Goal: Complete application form

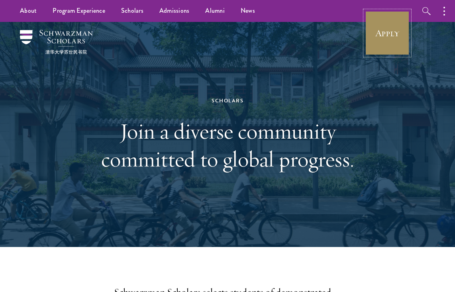
click at [383, 30] on link "Apply" at bounding box center [387, 33] width 45 height 45
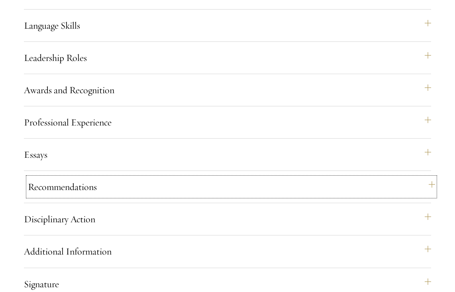
click at [215, 196] on button "Recommendations" at bounding box center [231, 186] width 407 height 19
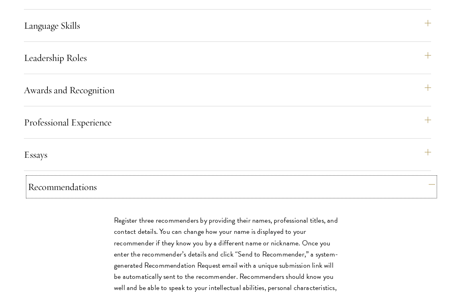
scroll to position [944, 0]
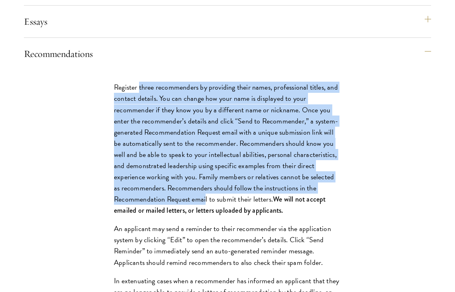
drag, startPoint x: 139, startPoint y: 113, endPoint x: 204, endPoint y: 222, distance: 126.3
click at [204, 216] on p "Register three recommenders by providing their names, professional titles, and …" at bounding box center [227, 149] width 227 height 134
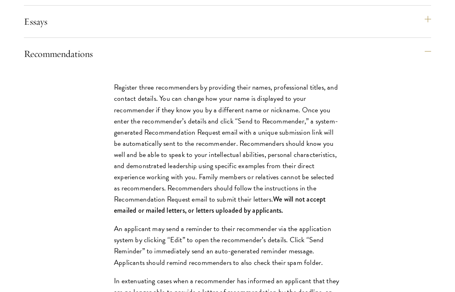
click at [206, 216] on p "Register three recommenders by providing their names, professional titles, and …" at bounding box center [227, 149] width 227 height 134
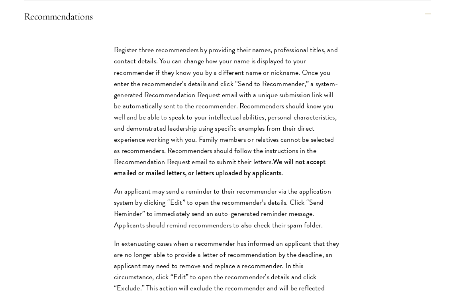
scroll to position [983, 0]
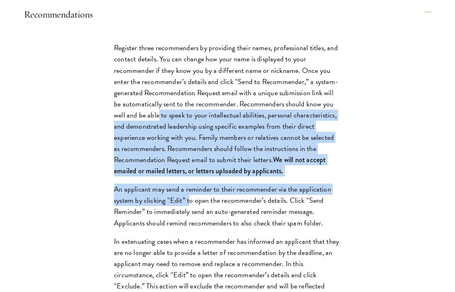
drag, startPoint x: 145, startPoint y: 142, endPoint x: 189, endPoint y: 223, distance: 91.8
click at [189, 223] on div "Register three recommenders by providing their names, professional titles, and …" at bounding box center [227, 272] width 275 height 485
click at [189, 223] on p "An applicant may send a reminder to their recommender via the application syste…" at bounding box center [227, 206] width 227 height 45
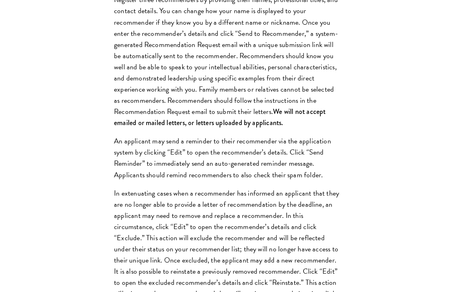
scroll to position [1138, 0]
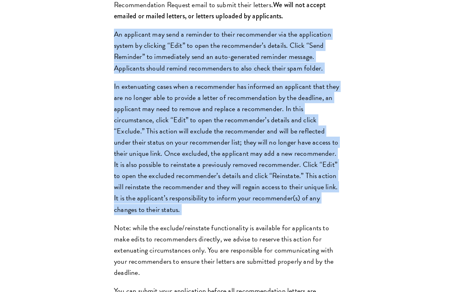
drag, startPoint x: 112, startPoint y: 61, endPoint x: 247, endPoint y: 242, distance: 225.9
click at [247, 242] on div "Register three recommenders by providing their names, professional titles, and …" at bounding box center [227, 117] width 275 height 485
drag, startPoint x: 231, startPoint y: 234, endPoint x: 110, endPoint y: 59, distance: 213.8
click at [110, 59] on div "Register three recommenders by providing their names, professional titles, and …" at bounding box center [227, 117] width 275 height 485
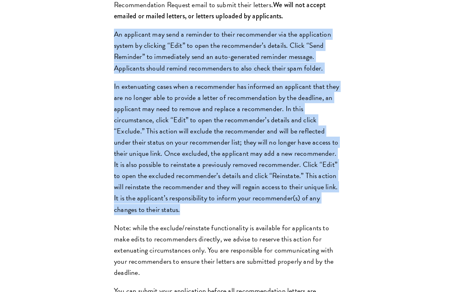
click at [110, 59] on div "Register three recommenders by providing their names, professional titles, and …" at bounding box center [227, 117] width 275 height 485
drag, startPoint x: 104, startPoint y: 59, endPoint x: 241, endPoint y: 244, distance: 230.3
click at [239, 244] on div "Register three recommenders by providing their names, professional titles, and …" at bounding box center [227, 117] width 275 height 485
click at [241, 244] on div "Register three recommenders by providing their names, professional titles, and …" at bounding box center [227, 117] width 275 height 485
drag, startPoint x: 225, startPoint y: 232, endPoint x: 100, endPoint y: 55, distance: 216.8
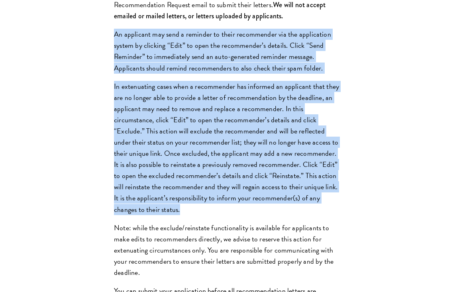
click at [100, 55] on div "Register three recommenders by providing their names, professional titles, and …" at bounding box center [227, 117] width 275 height 485
drag, startPoint x: 91, startPoint y: 55, endPoint x: 260, endPoint y: 244, distance: 253.0
click at [260, 244] on div "Register three recommenders by providing their names, professional titles, and …" at bounding box center [227, 117] width 275 height 485
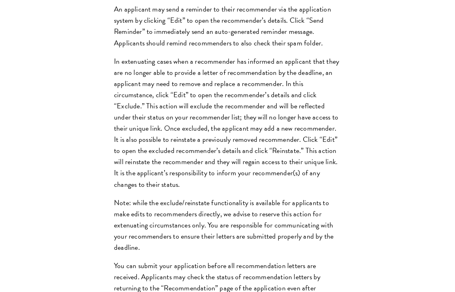
scroll to position [1164, 0]
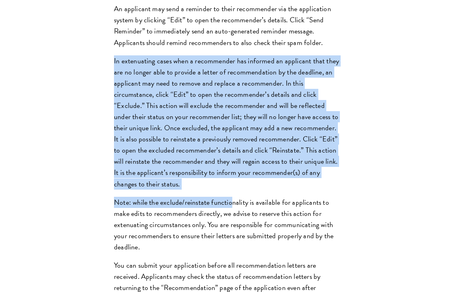
drag, startPoint x: 230, startPoint y: 223, endPoint x: 112, endPoint y: 80, distance: 186.4
click at [112, 80] on div "Register three recommenders by providing their names, professional titles, and …" at bounding box center [227, 92] width 275 height 485
click at [113, 79] on div "Register three recommenders by providing their names, professional titles, and …" at bounding box center [227, 92] width 275 height 485
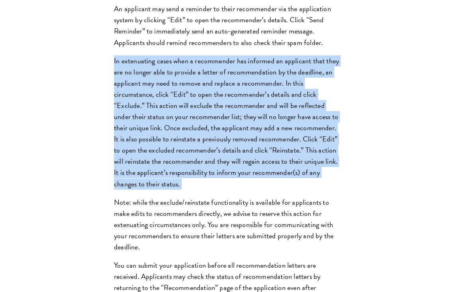
drag, startPoint x: 105, startPoint y: 79, endPoint x: 207, endPoint y: 217, distance: 171.7
click at [207, 217] on div "Register three recommenders by providing their names, professional titles, and …" at bounding box center [227, 92] width 275 height 485
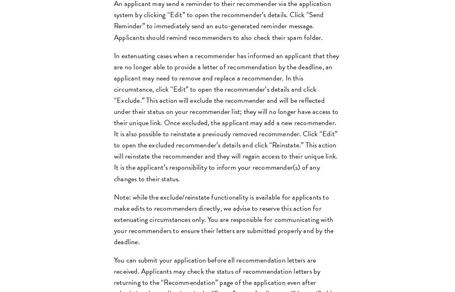
scroll to position [1172, 0]
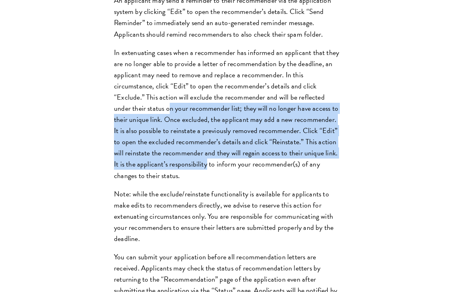
drag, startPoint x: 192, startPoint y: 189, endPoint x: 152, endPoint y: 127, distance: 74.2
click at [151, 128] on p "In extenuating cases when a recommender has informed an applicant that they are…" at bounding box center [227, 114] width 227 height 134
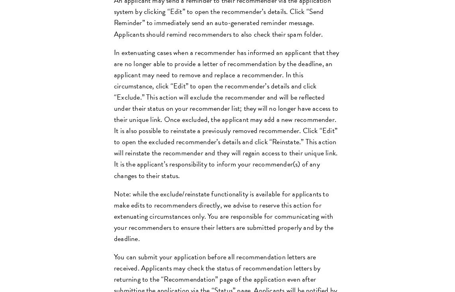
click at [152, 127] on p "In extenuating cases when a recommender has informed an applicant that they are…" at bounding box center [227, 114] width 227 height 134
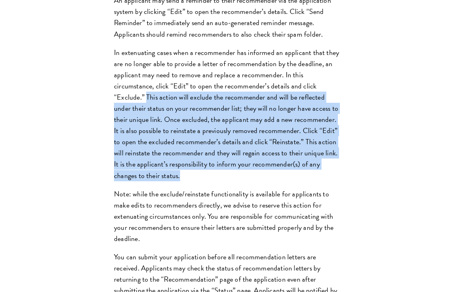
drag, startPoint x: 147, startPoint y: 122, endPoint x: 205, endPoint y: 204, distance: 101.0
click at [205, 181] on p "In extenuating cases when a recommender has informed an applicant that they are…" at bounding box center [227, 114] width 227 height 134
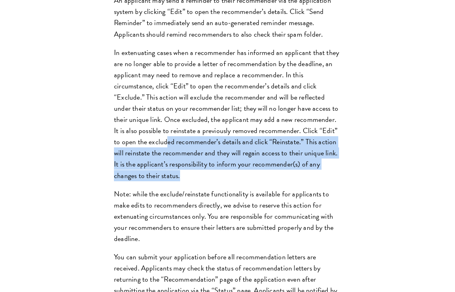
drag, startPoint x: 208, startPoint y: 203, endPoint x: 162, endPoint y: 162, distance: 61.7
click at [162, 162] on p "In extenuating cases when a recommender has informed an applicant that they are…" at bounding box center [227, 114] width 227 height 134
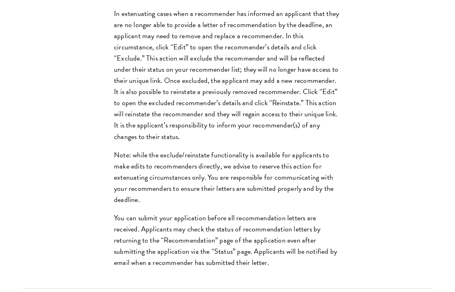
scroll to position [1230, 0]
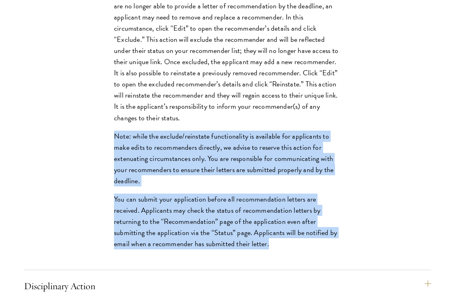
drag, startPoint x: 128, startPoint y: 153, endPoint x: 229, endPoint y: 277, distance: 159.6
click at [229, 269] on div "Register three recommenders by providing their names, professional titles, and …" at bounding box center [227, 26] width 275 height 485
drag, startPoint x: 234, startPoint y: 274, endPoint x: 100, endPoint y: 163, distance: 174.0
click at [100, 164] on div "Register three recommenders by providing their names, professional titles, and …" at bounding box center [227, 26] width 275 height 485
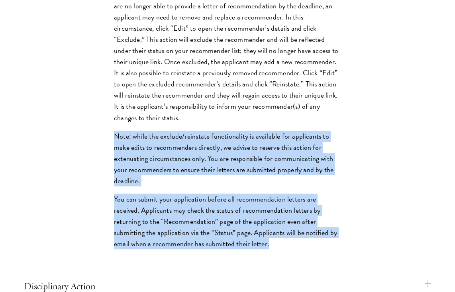
click at [100, 163] on div "Register three recommenders by providing their names, professional titles, and …" at bounding box center [227, 26] width 275 height 485
drag, startPoint x: 80, startPoint y: 162, endPoint x: 235, endPoint y: 269, distance: 188.6
click at [235, 270] on div "Register three recommenders by providing their names, professional titles, and …" at bounding box center [227, 27] width 407 height 486
click at [235, 249] on p "You can submit your application before all recommendation letters are received.…" at bounding box center [227, 222] width 227 height 56
drag, startPoint x: 239, startPoint y: 271, endPoint x: 77, endPoint y: 149, distance: 202.8
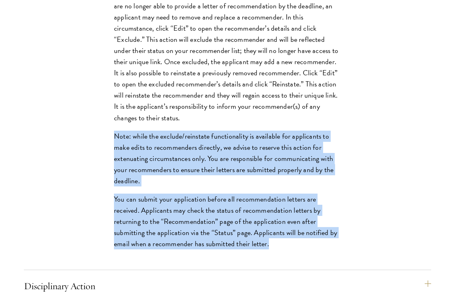
click at [77, 149] on div "Register three recommenders by providing their names, professional titles, and …" at bounding box center [227, 27] width 407 height 486
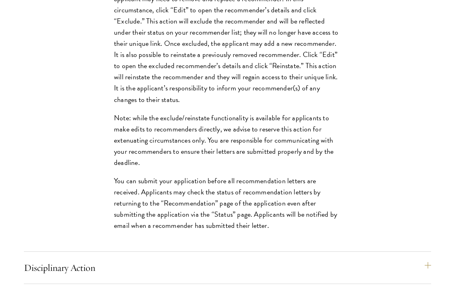
scroll to position [1324, 0]
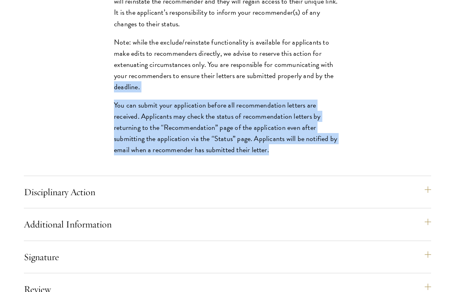
drag, startPoint x: 72, startPoint y: 110, endPoint x: 232, endPoint y: 198, distance: 182.3
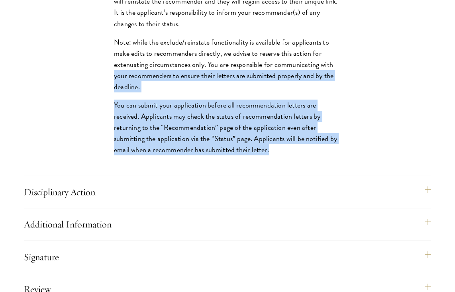
drag, startPoint x: 237, startPoint y: 181, endPoint x: 101, endPoint y: 105, distance: 155.8
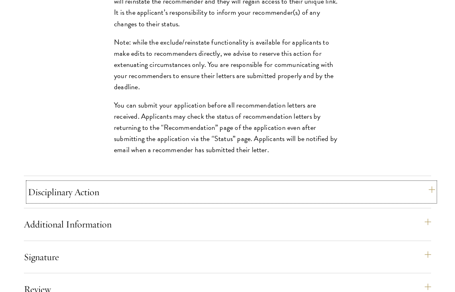
click at [158, 202] on button "Disciplinary Action" at bounding box center [231, 191] width 407 height 19
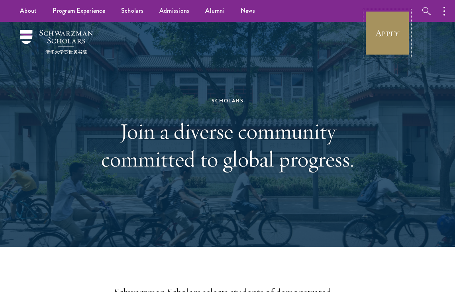
click at [378, 45] on link "Apply" at bounding box center [387, 33] width 45 height 45
